Goal: Download file/media

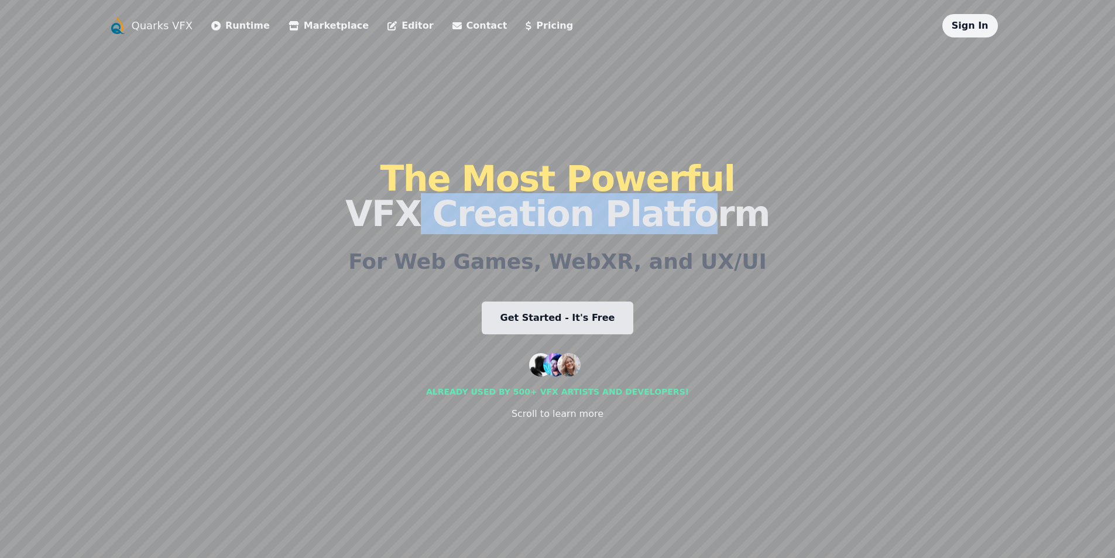
drag, startPoint x: 431, startPoint y: 205, endPoint x: 660, endPoint y: 218, distance: 229.1
click at [660, 218] on h1 "The Most Powerful VFX Creation Platform" at bounding box center [557, 196] width 424 height 70
click at [586, 215] on h1 "The Most Powerful VFX Creation Platform" at bounding box center [557, 196] width 424 height 70
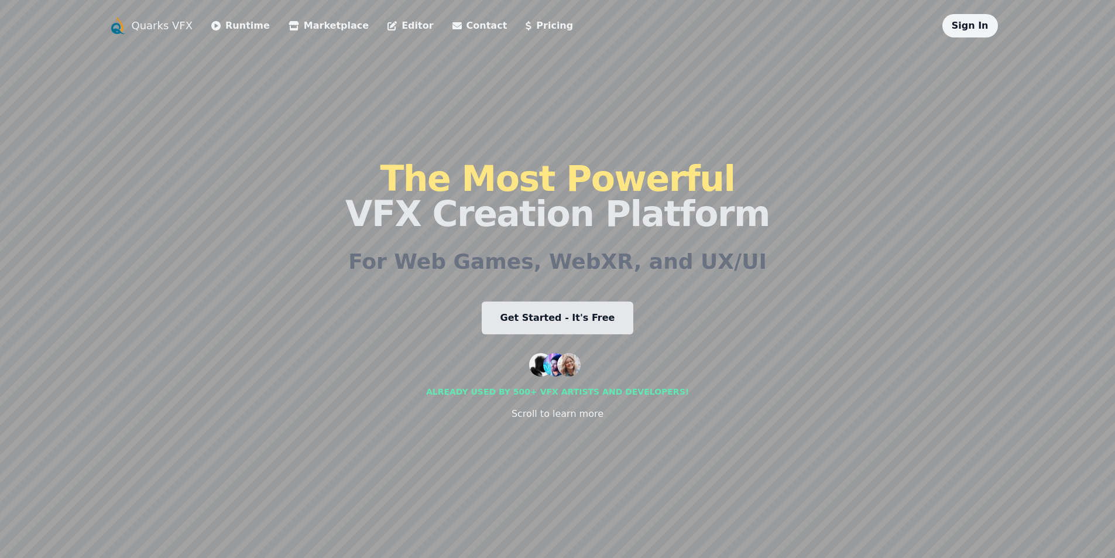
click at [394, 239] on div "The Most Powerful VFX Creation Platform For Web Games, WebXR, and UX/UI Get Sta…" at bounding box center [557, 290] width 424 height 506
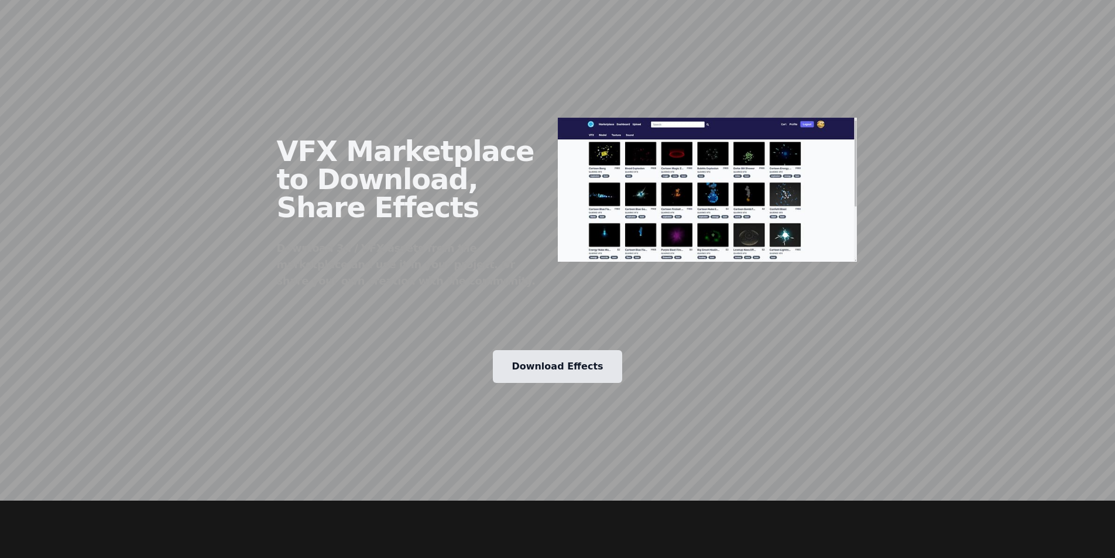
scroll to position [1463, 0]
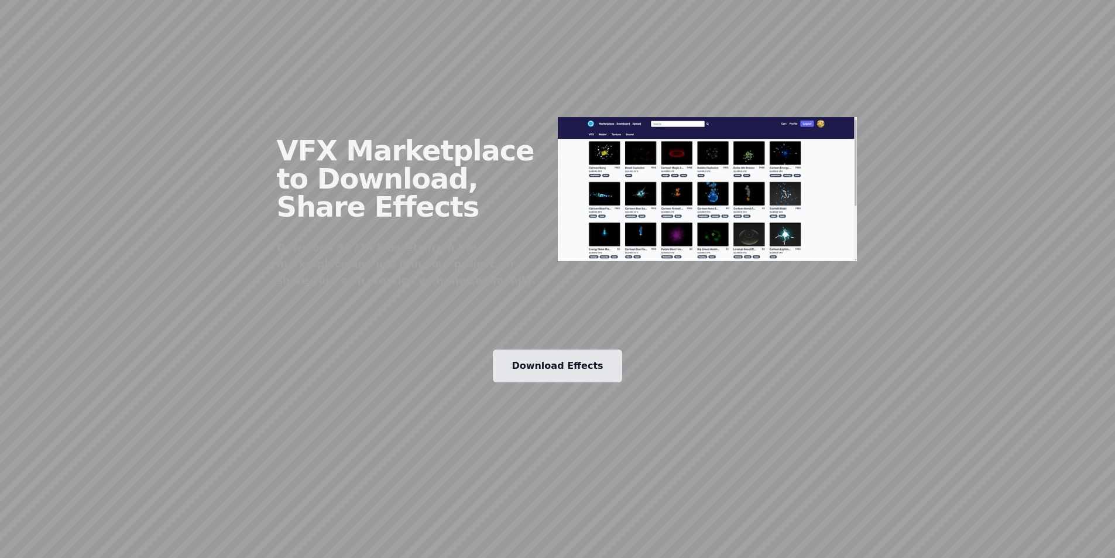
click at [593, 349] on link "Download Effects" at bounding box center [557, 365] width 129 height 33
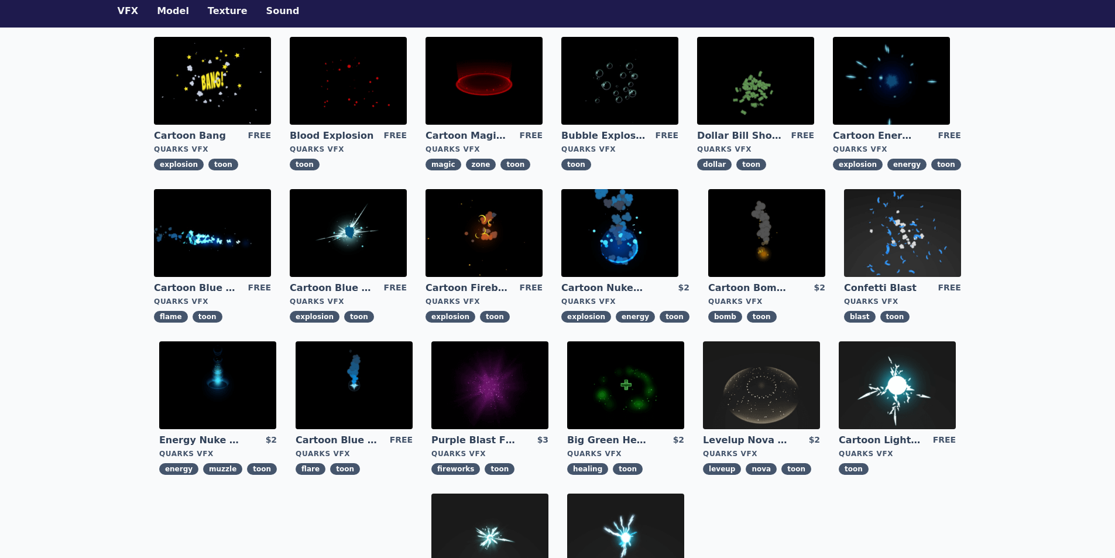
scroll to position [59, 0]
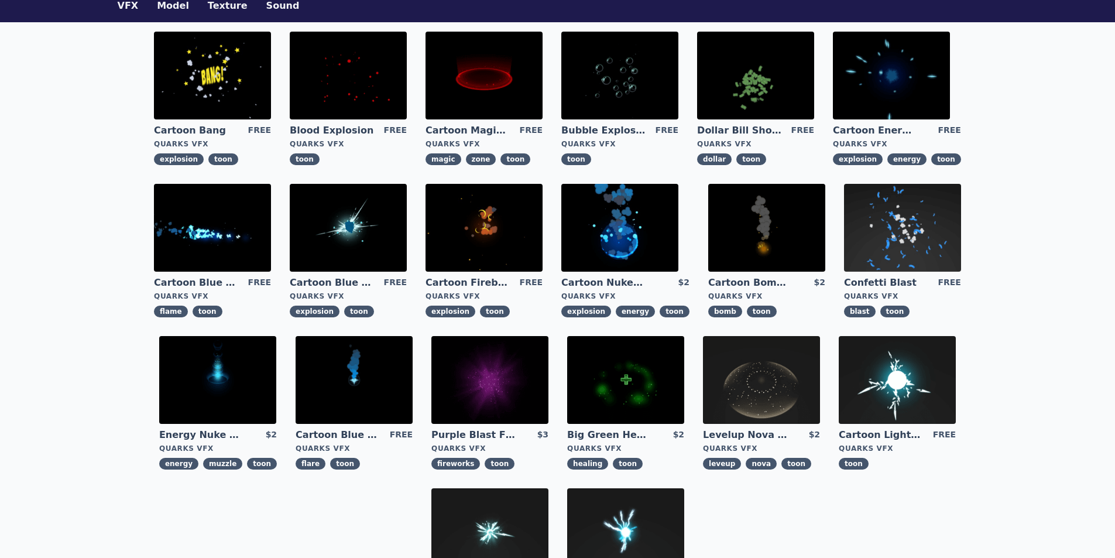
click at [484, 228] on img at bounding box center [483, 228] width 117 height 88
